Goal: Task Accomplishment & Management: Manage account settings

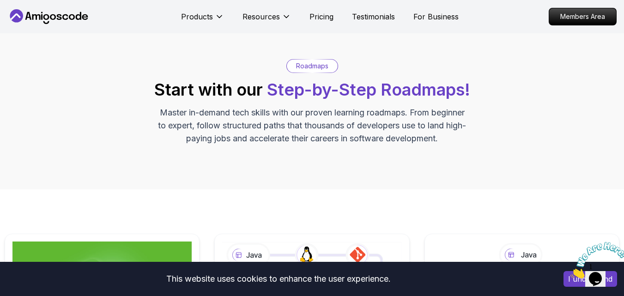
click at [103, 107] on div "Roadmaps Start with our Step-by-Step Roadmaps! Master in-demand tech skills wit…" at bounding box center [312, 102] width 615 height 86
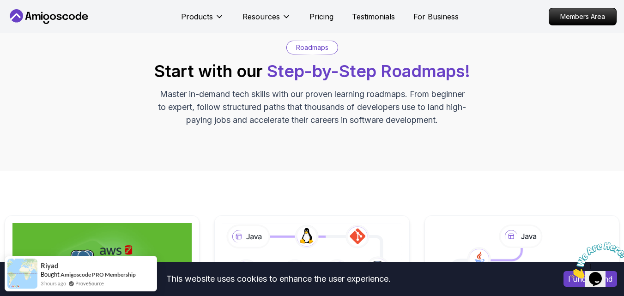
scroll to position [240, 0]
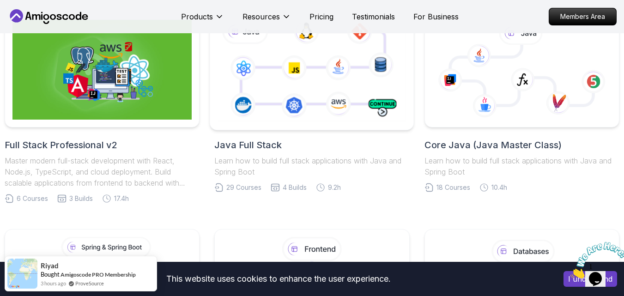
click at [307, 85] on icon at bounding box center [312, 69] width 193 height 107
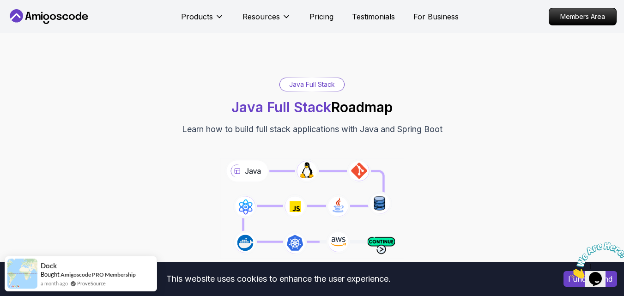
click at [88, 70] on div "Java Full Stack Java Full Stack Roadmap Learn how to build full stack applicati…" at bounding box center [312, 171] width 624 height 277
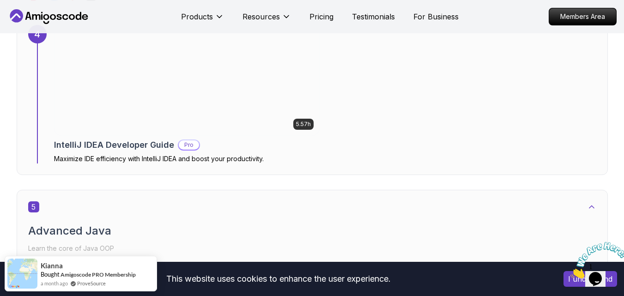
scroll to position [1810, 0]
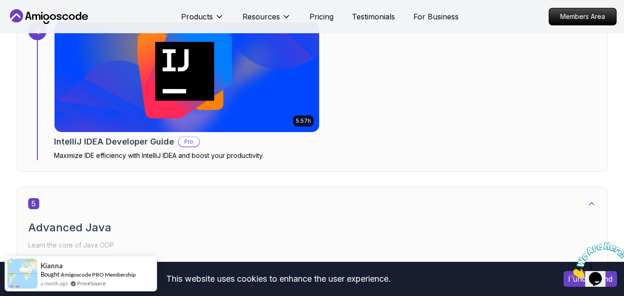
click at [142, 90] on img at bounding box center [187, 76] width 278 height 115
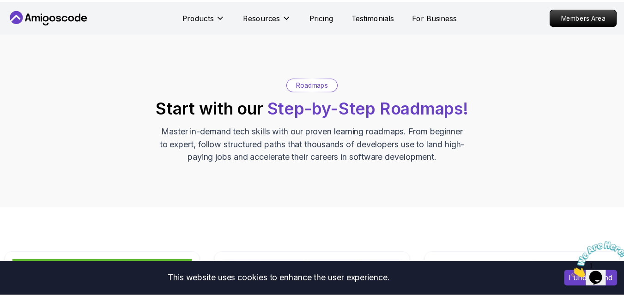
scroll to position [55, 0]
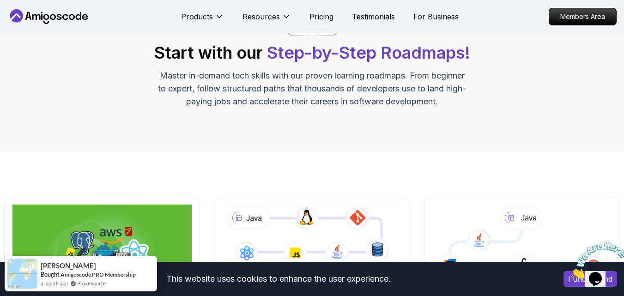
click at [572, 85] on div "Roadmaps Start with our Step-by-Step Roadmaps! Master in-demand tech skills wit…" at bounding box center [312, 65] width 615 height 86
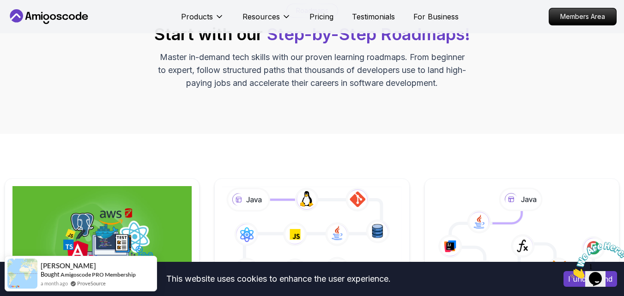
scroll to position [277, 0]
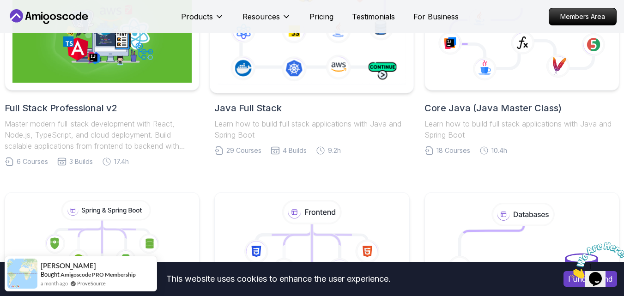
click at [294, 74] on icon at bounding box center [312, 32] width 193 height 107
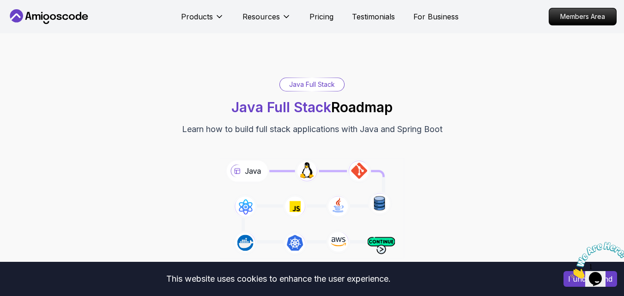
click at [564, 54] on div "Java Full Stack Java Full Stack Roadmap Learn how to build full stack applicati…" at bounding box center [312, 171] width 624 height 277
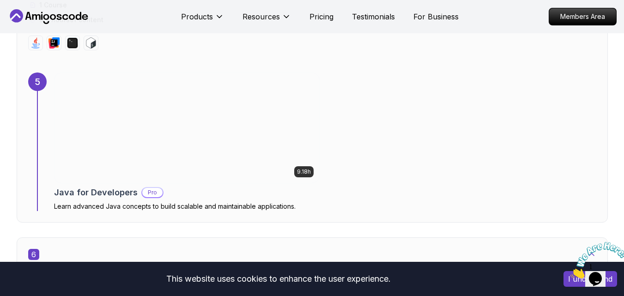
scroll to position [2106, 0]
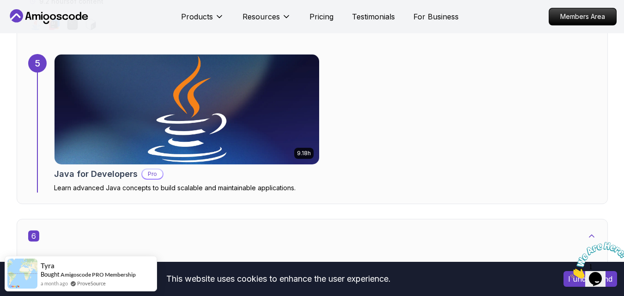
click at [466, 126] on div "9.18h Java for Developers Pro Learn advanced Java concepts to build scalable an…" at bounding box center [325, 123] width 542 height 139
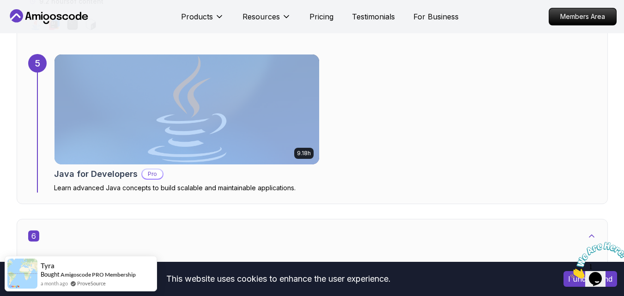
click at [466, 126] on div "9.18h Java for Developers Pro Learn advanced Java concepts to build scalable an…" at bounding box center [325, 123] width 542 height 139
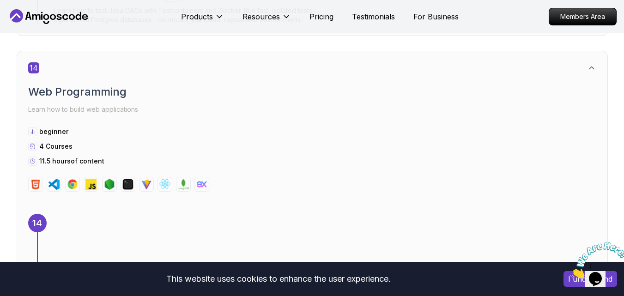
scroll to position [6558, 0]
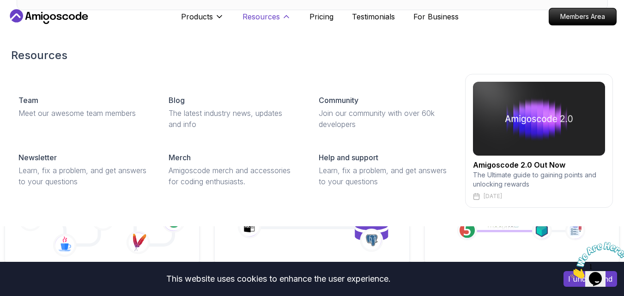
click at [258, 22] on p "Resources" at bounding box center [260, 16] width 37 height 11
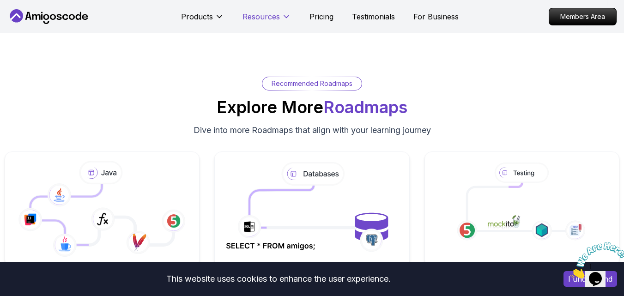
click at [258, 22] on p "Resources" at bounding box center [260, 16] width 37 height 11
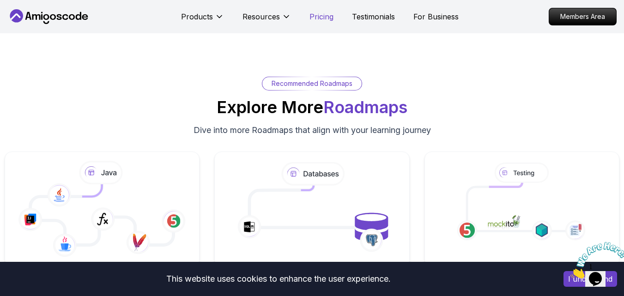
click at [322, 20] on p "Pricing" at bounding box center [321, 16] width 24 height 11
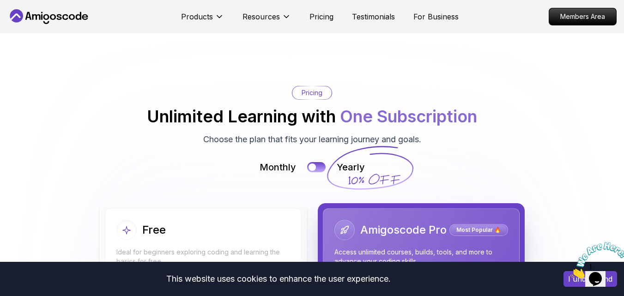
scroll to position [1962, 0]
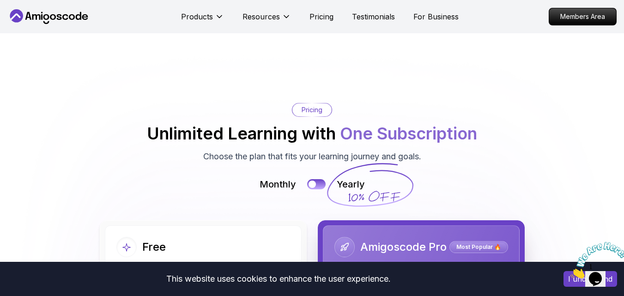
click at [40, 108] on div "Pricing Unlimited Learning with One Subscription Choose the plan that fits your…" at bounding box center [312, 133] width 615 height 60
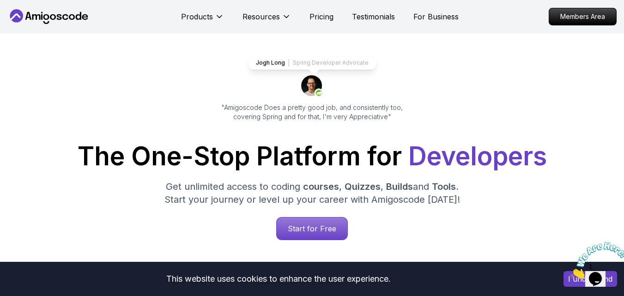
scroll to position [0, 0]
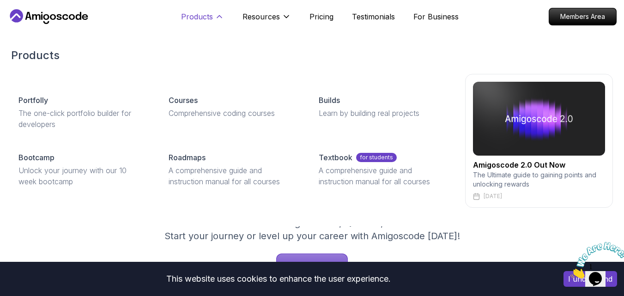
click at [195, 14] on p "Products" at bounding box center [197, 16] width 32 height 11
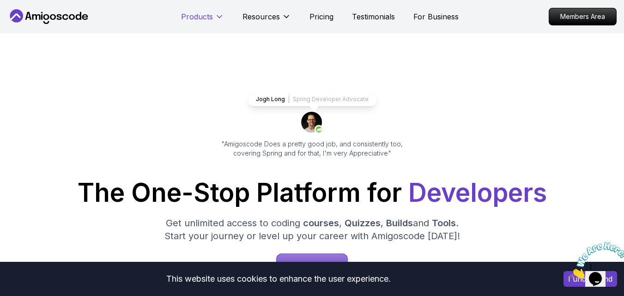
click at [195, 14] on p "Products" at bounding box center [197, 16] width 32 height 11
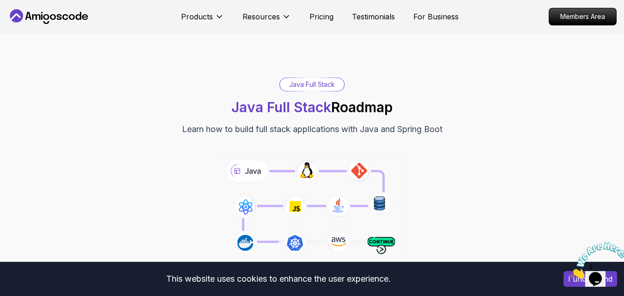
click at [98, 115] on div "Java Full Stack Java Full Stack Roadmap Learn how to build full stack applicati…" at bounding box center [312, 107] width 615 height 58
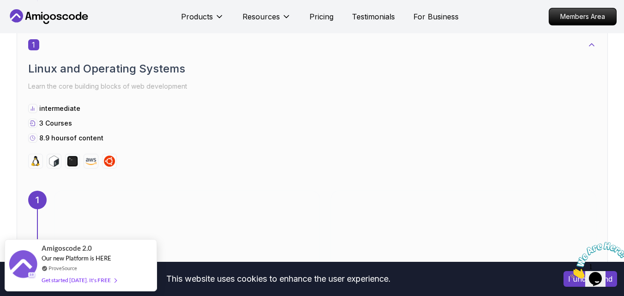
scroll to position [665, 0]
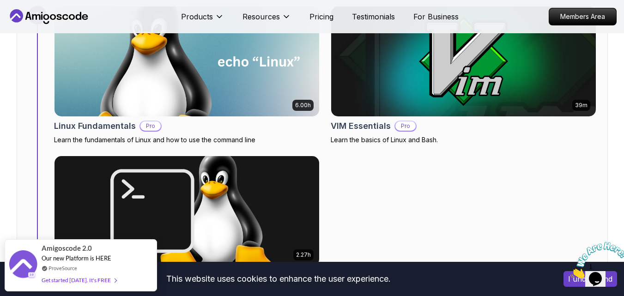
click at [413, 199] on div "6.00h Linux Fundamentals Pro Learn the fundamentals of Linux and how to use the…" at bounding box center [325, 154] width 542 height 297
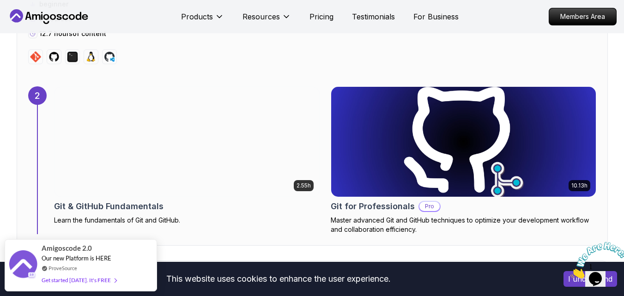
scroll to position [1090, 0]
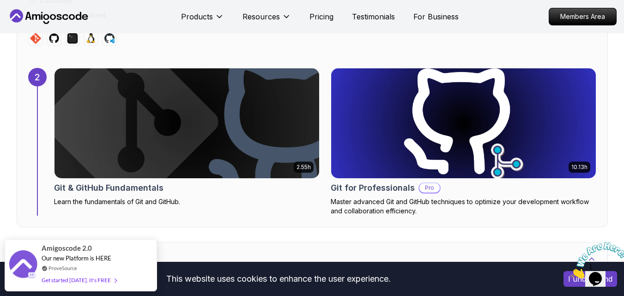
click at [280, 120] on img at bounding box center [187, 123] width 278 height 115
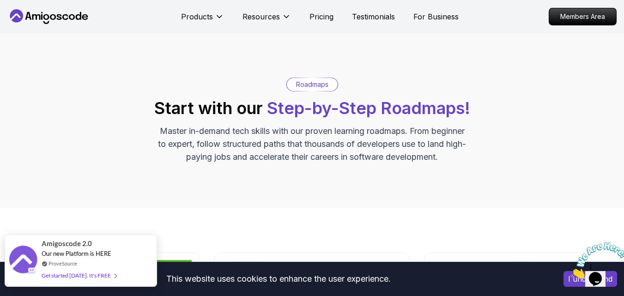
click at [75, 268] on div "Amigoscode 2.0 Our new Platform is HERE ProveSource Get started [DATE]. It's FR…" at bounding box center [81, 260] width 78 height 51
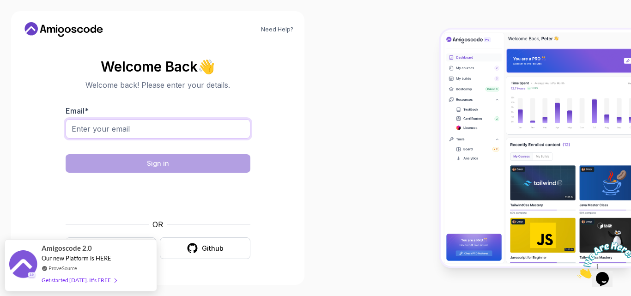
click at [180, 130] on input "Email *" at bounding box center [158, 128] width 185 height 19
click at [303, 150] on div "Need Help? Welcome Back 👋 Welcome back! Please enter your details. Email * Sign…" at bounding box center [157, 148] width 293 height 274
click at [169, 132] on input "Email *" at bounding box center [158, 128] width 185 height 19
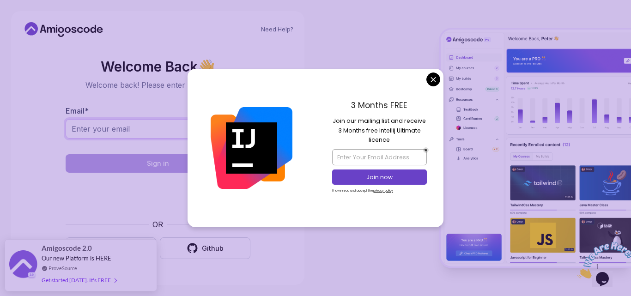
type input "mohammadsahil.444777@gmail.com"
click at [434, 77] on body "Need Help? Welcome Back 👋 Welcome back! Please enter your details. Email * moha…" at bounding box center [315, 148] width 631 height 296
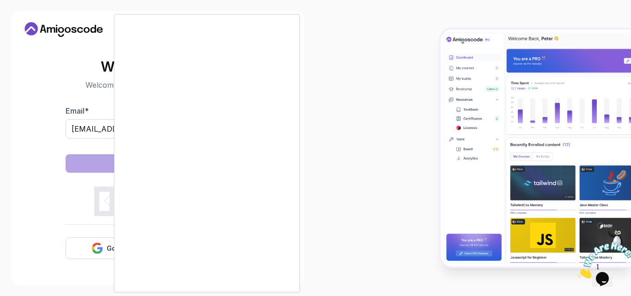
click at [335, 157] on div at bounding box center [315, 148] width 631 height 296
